Goal: Find specific page/section: Find specific page/section

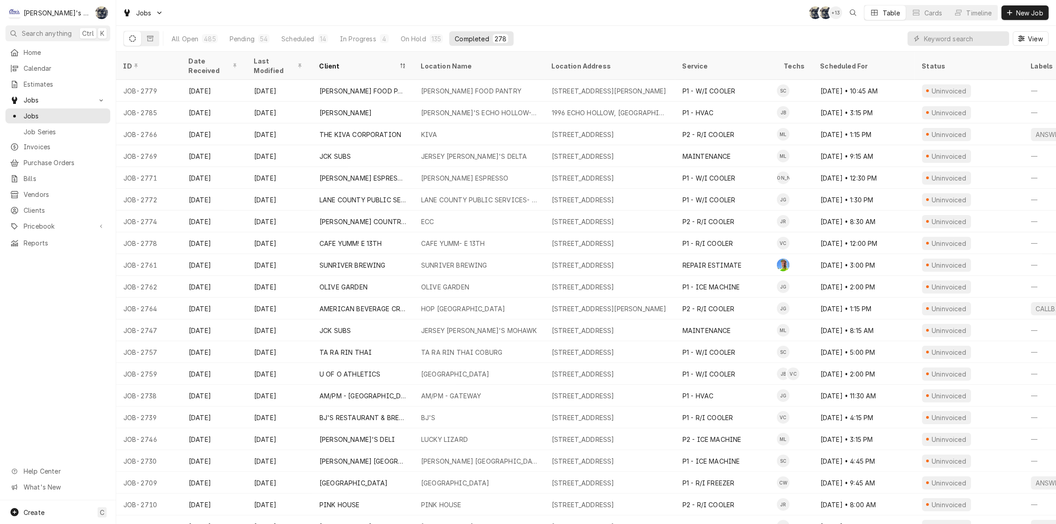
click at [65, 348] on div "Home Calendar Estimates Jobs Jobs Job Series Invoices Purchase Orders Bills Ven…" at bounding box center [58, 273] width 116 height 456
click at [427, 19] on div "Jobs SB SB + 13 Table Cards Timeline New Job" at bounding box center [586, 12] width 940 height 25
click at [541, 23] on div "Jobs SB SB + 13 Table Cards Timeline New Job" at bounding box center [586, 12] width 940 height 25
click at [182, 6] on div "Jobs SB SB + 10 Table Cards Timeline New Job" at bounding box center [586, 12] width 940 height 25
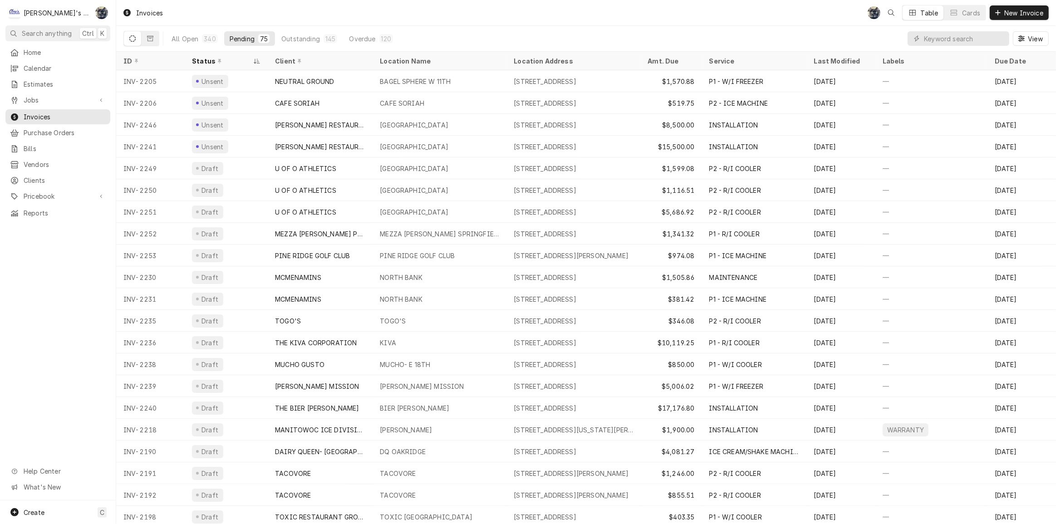
click at [301, 15] on div "Invoices SB Table Cards New Invoice" at bounding box center [586, 12] width 940 height 25
click at [382, 23] on div "Invoices SB Table Cards New Invoice" at bounding box center [586, 12] width 940 height 25
click at [258, 5] on div "Invoices SB Table Cards New Invoice" at bounding box center [586, 12] width 940 height 25
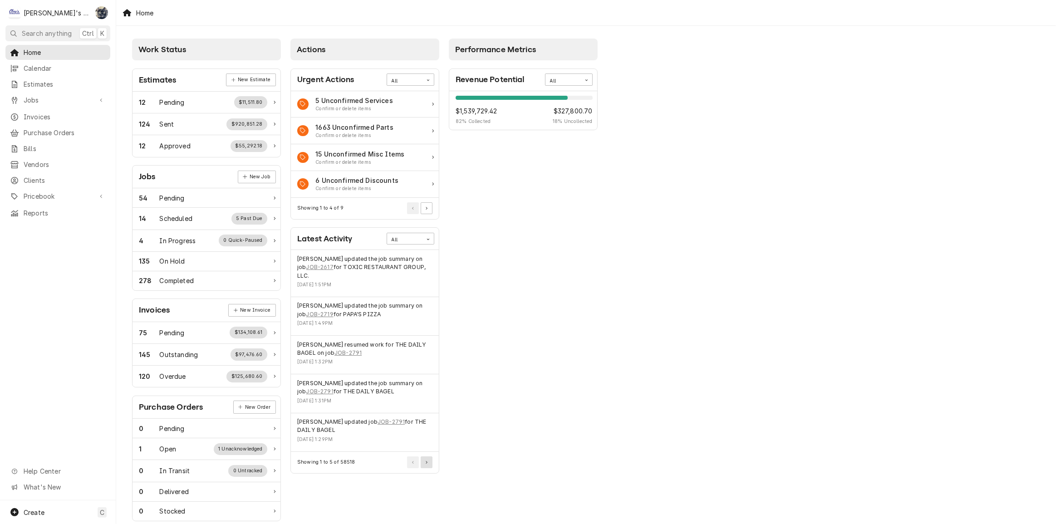
click at [429, 458] on button "Pagination Controls" at bounding box center [427, 463] width 12 height 12
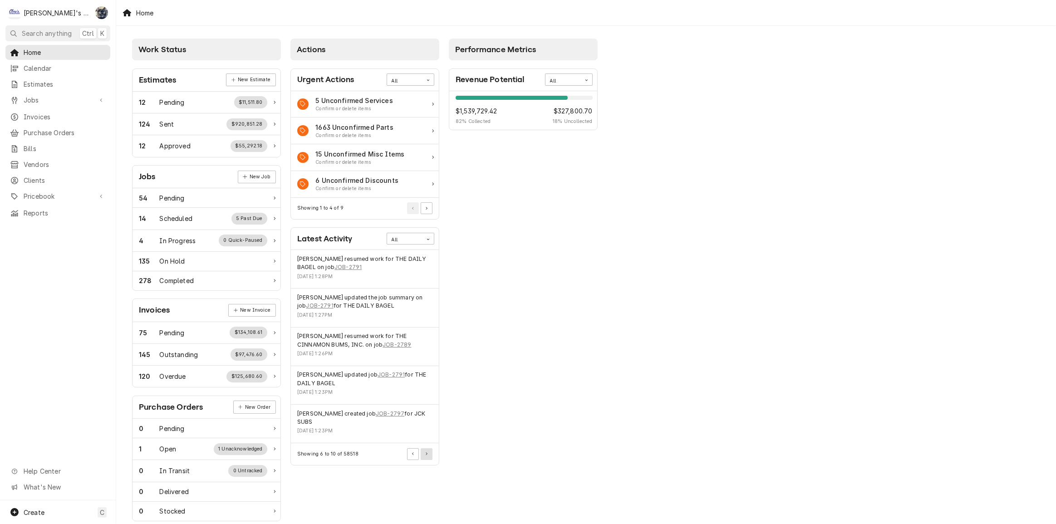
click at [427, 453] on icon "Pagination Controls" at bounding box center [427, 454] width 2 height 3
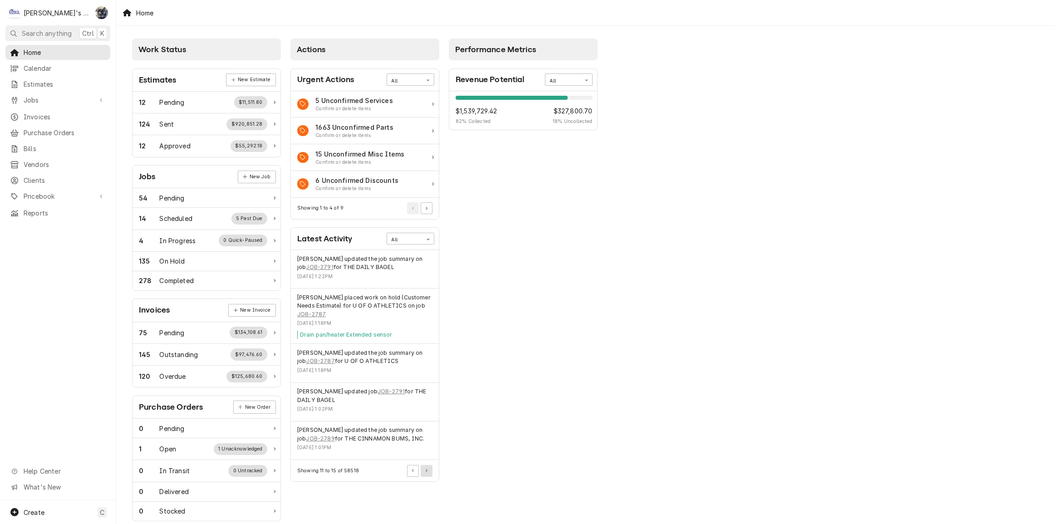
click at [429, 472] on button "Pagination Controls" at bounding box center [427, 471] width 12 height 12
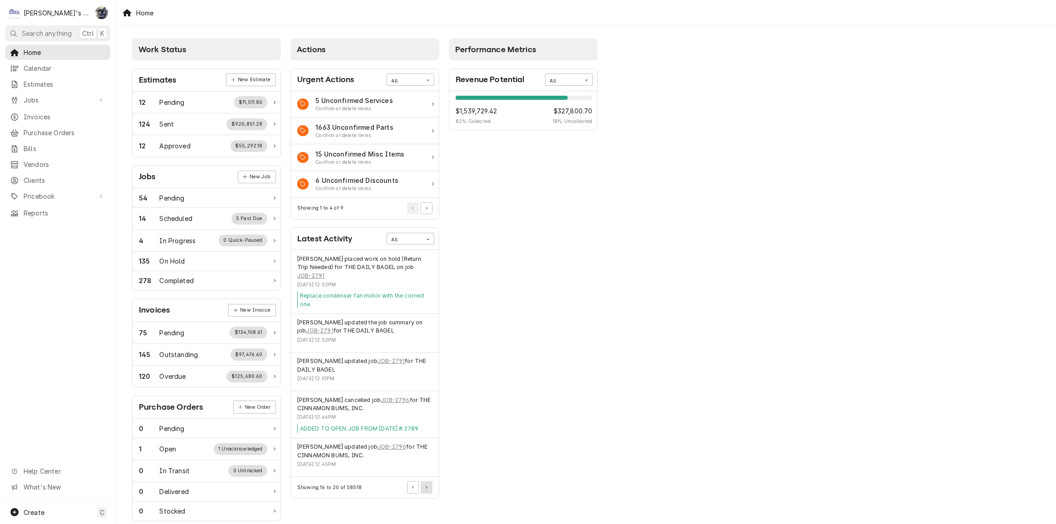
click at [426, 486] on icon "Pagination Controls" at bounding box center [427, 487] width 2 height 3
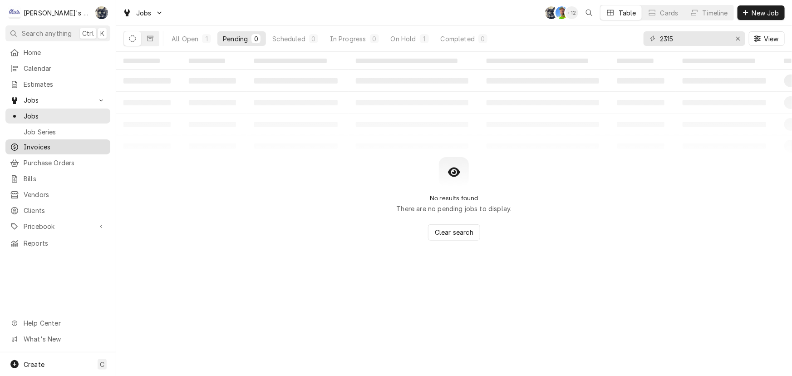
click at [52, 146] on span "Invoices" at bounding box center [65, 147] width 82 height 10
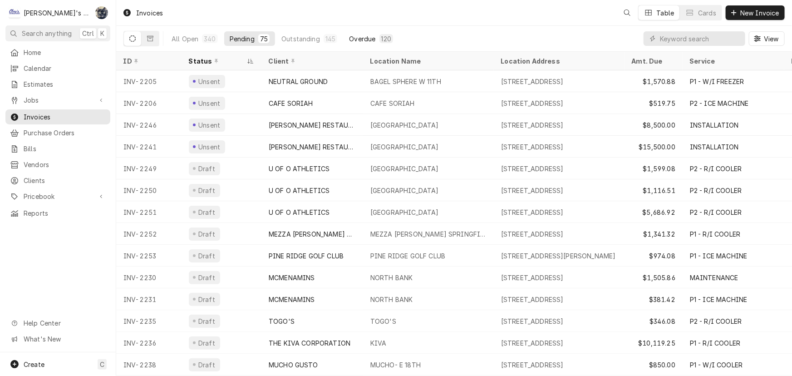
click at [349, 36] on div "Overdue" at bounding box center [362, 39] width 26 height 10
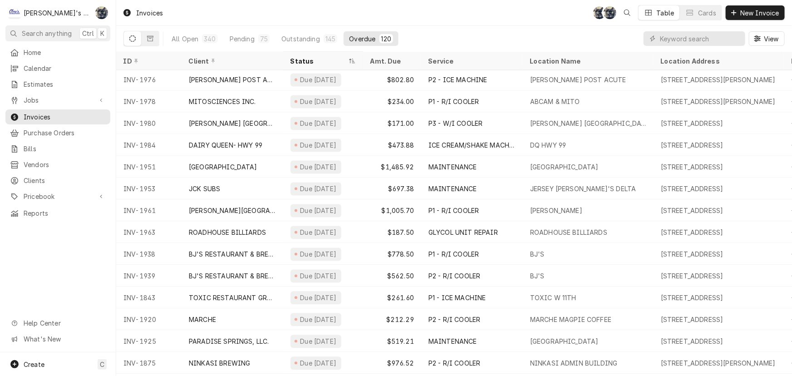
scroll to position [853, 0]
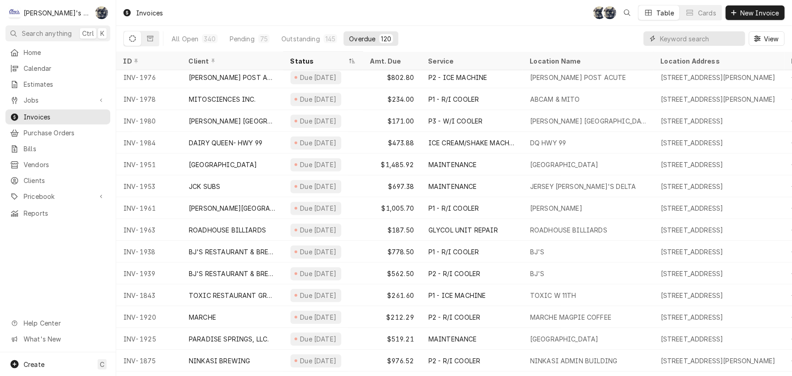
click at [670, 39] on input "Dynamic Content Wrapper" at bounding box center [700, 38] width 81 height 15
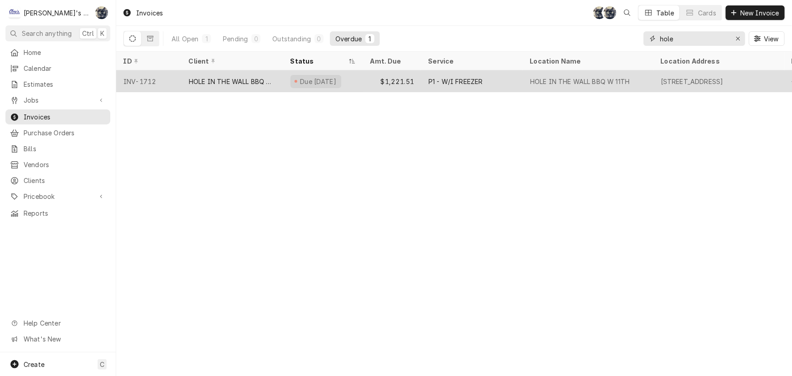
type input "hole"
click at [350, 78] on div "Due 22 days ago" at bounding box center [323, 81] width 80 height 22
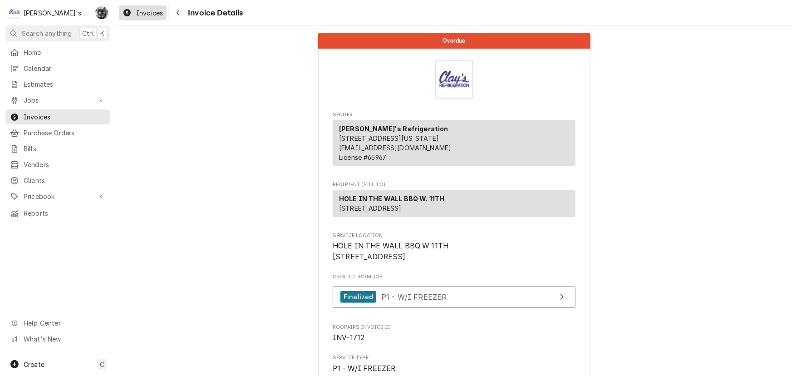
click at [154, 15] on span "Invoices" at bounding box center [149, 13] width 27 height 10
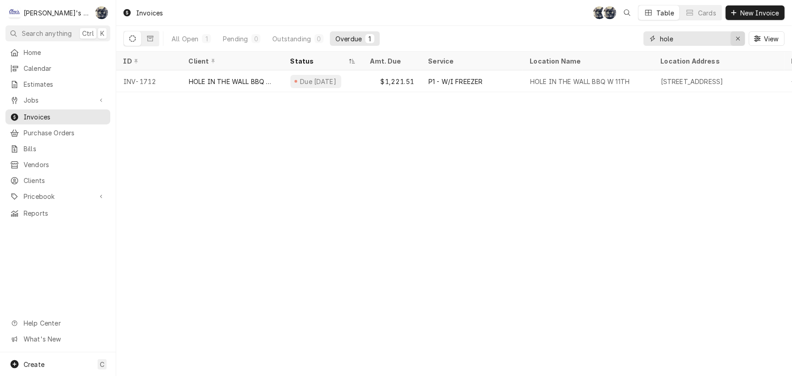
click at [740, 37] on icon "Erase input" at bounding box center [738, 38] width 5 height 6
